Goal: Check status: Check status

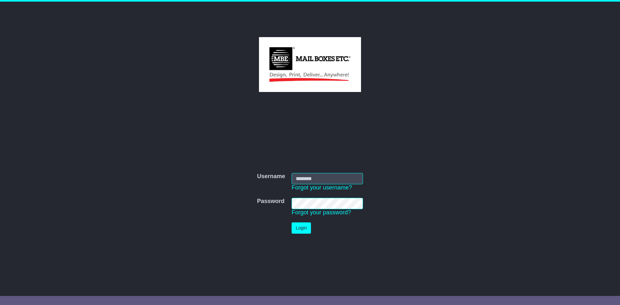
type input "**********"
click at [299, 228] on button "Login" at bounding box center [301, 228] width 19 height 11
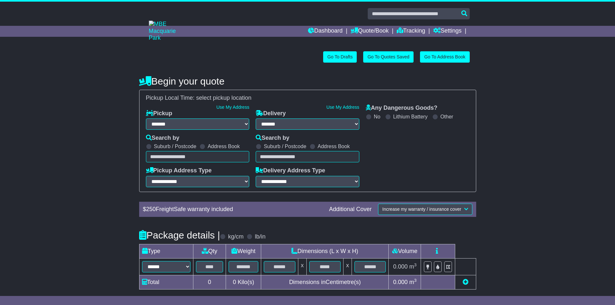
select select "**"
click at [324, 31] on link "Dashboard" at bounding box center [325, 31] width 35 height 11
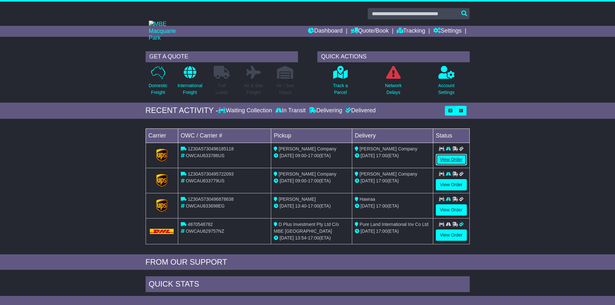
click at [451, 157] on link "View Order" at bounding box center [451, 159] width 31 height 11
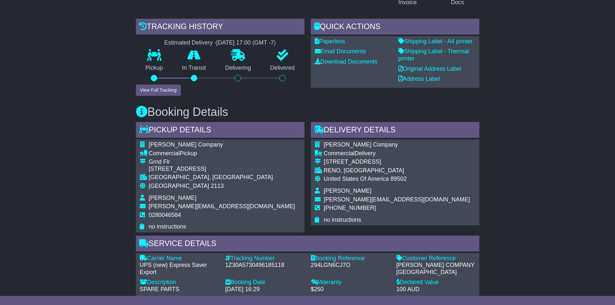
scroll to position [129, 0]
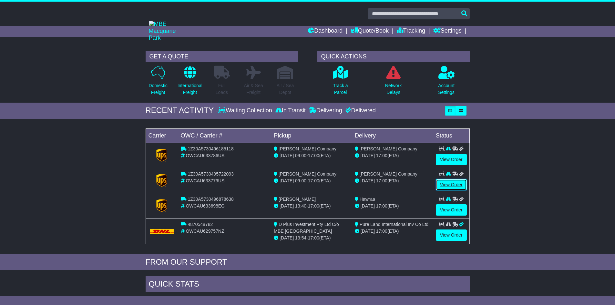
click at [445, 183] on link "View Order" at bounding box center [451, 184] width 31 height 11
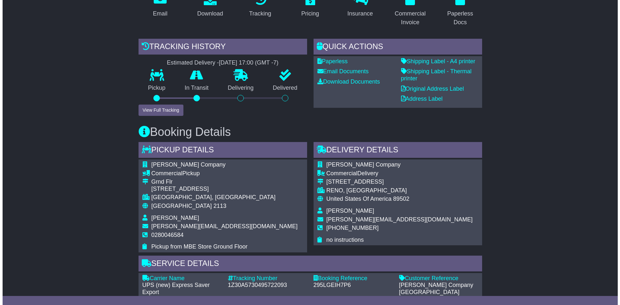
scroll to position [129, 0]
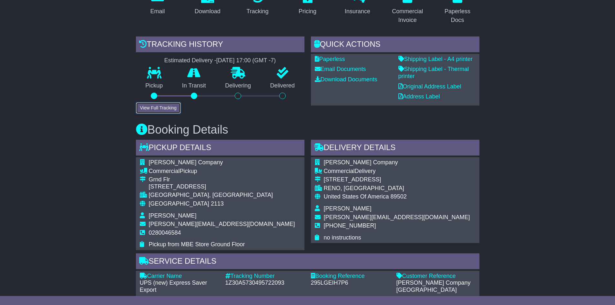
click at [168, 106] on button "View Full Tracking" at bounding box center [158, 107] width 45 height 11
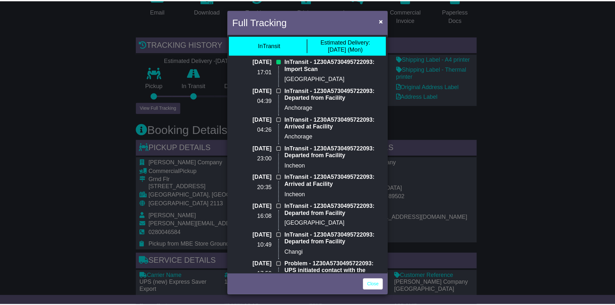
scroll to position [0, 0]
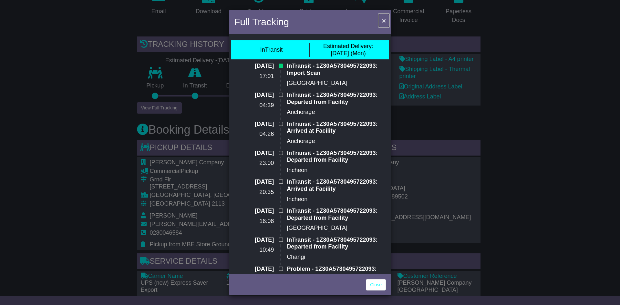
click at [383, 20] on span "×" at bounding box center [384, 20] width 4 height 7
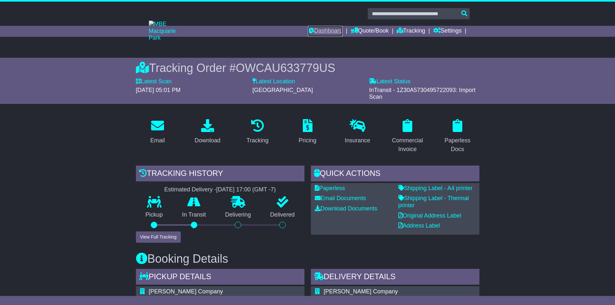
click at [322, 31] on link "Dashboard" at bounding box center [325, 31] width 35 height 11
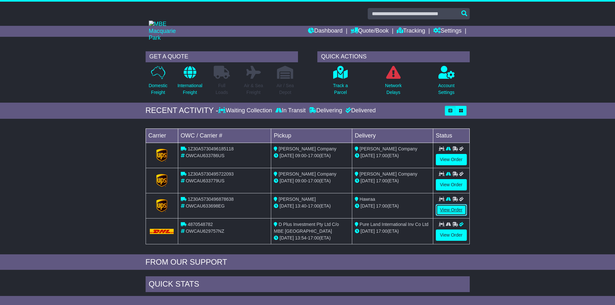
click at [449, 209] on link "View Order" at bounding box center [451, 209] width 31 height 11
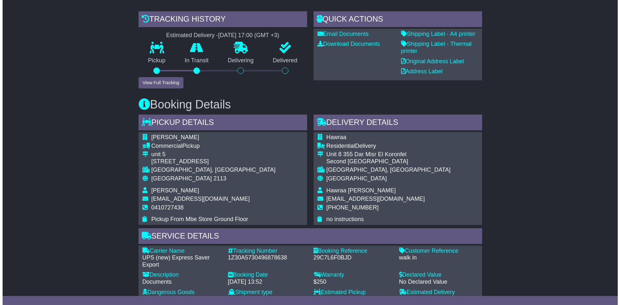
scroll to position [194, 0]
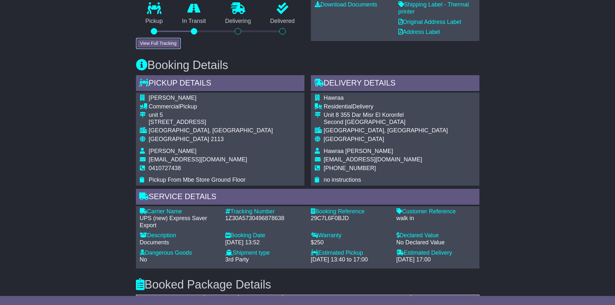
click at [147, 40] on button "View Full Tracking" at bounding box center [158, 43] width 45 height 11
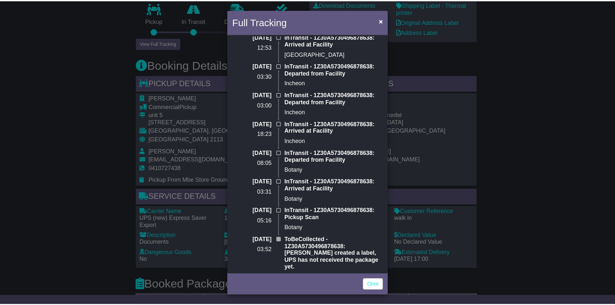
scroll to position [262, 0]
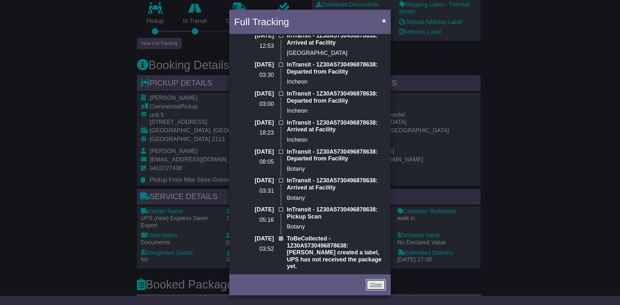
click at [374, 286] on link "Close" at bounding box center [376, 284] width 20 height 11
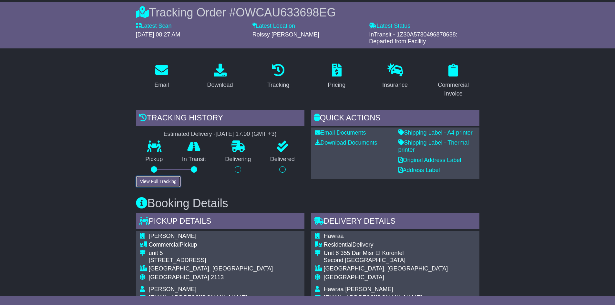
scroll to position [0, 0]
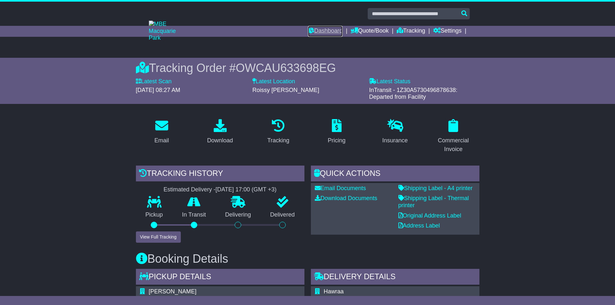
click at [310, 31] on link "Dashboard" at bounding box center [325, 31] width 35 height 11
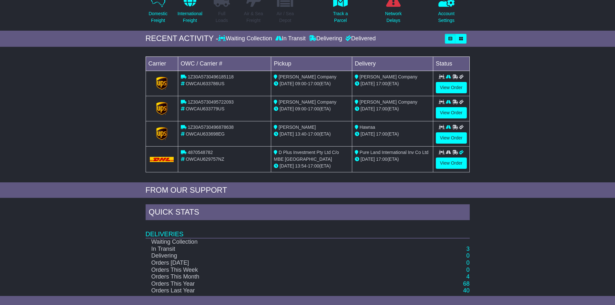
scroll to position [90, 0]
